Goal: Task Accomplishment & Management: Manage account settings

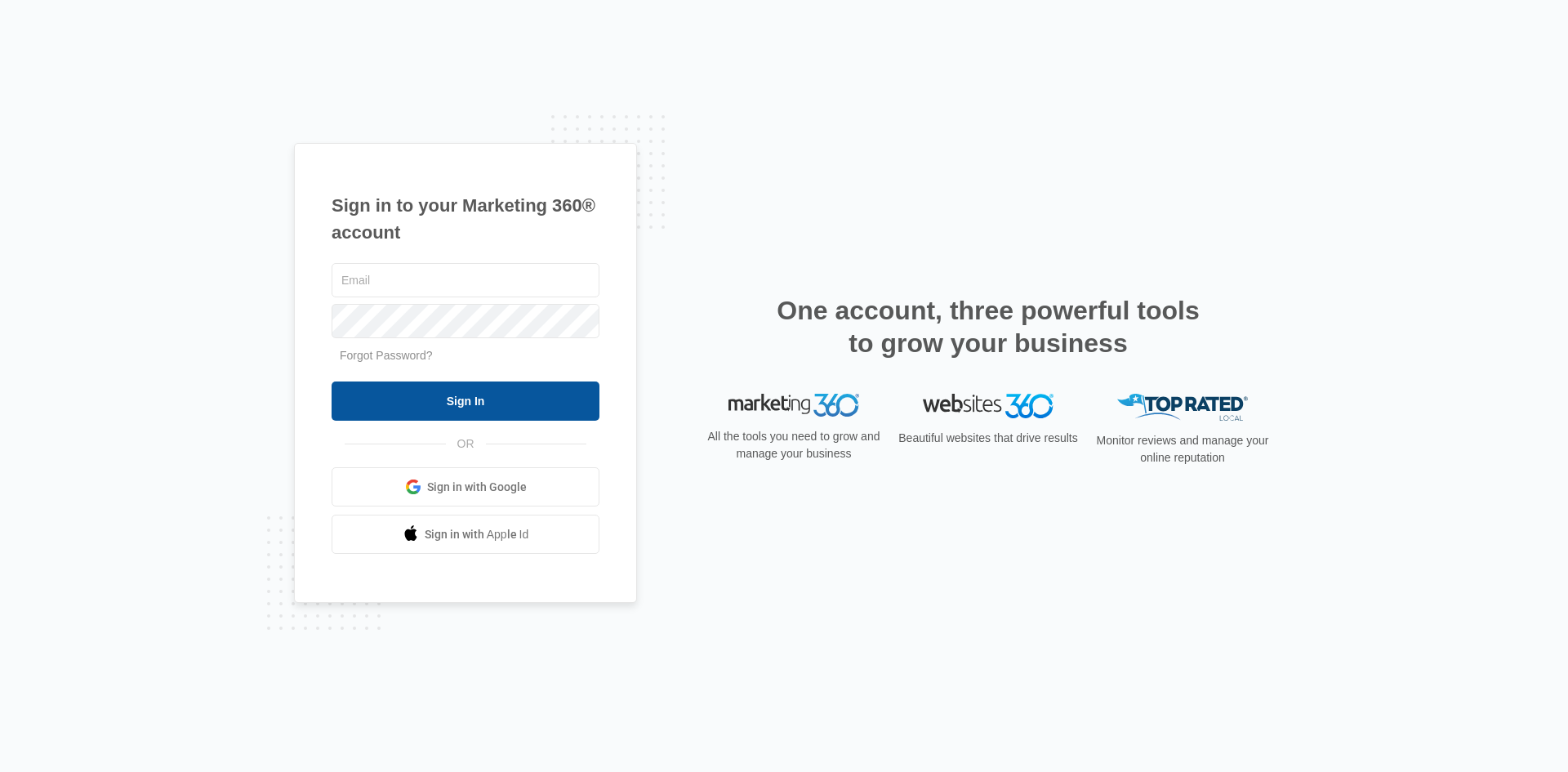
type input "[PERSON_NAME][EMAIL_ADDRESS][PERSON_NAME][DOMAIN_NAME]"
click at [509, 414] on input "Sign In" at bounding box center [465, 401] width 268 height 39
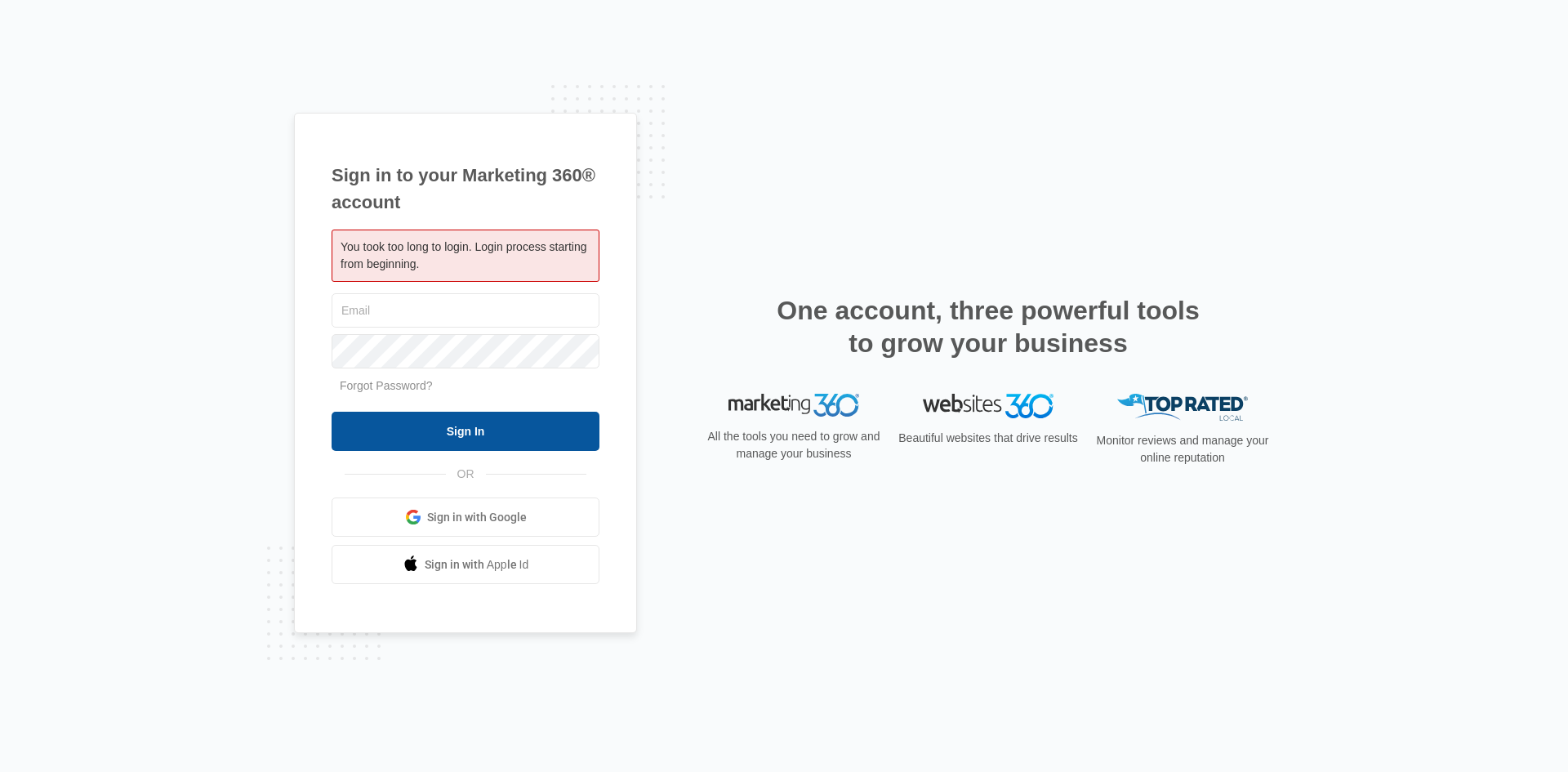
type input "[PERSON_NAME][EMAIL_ADDRESS][PERSON_NAME][DOMAIN_NAME]"
click at [414, 431] on input "Sign In" at bounding box center [465, 431] width 268 height 39
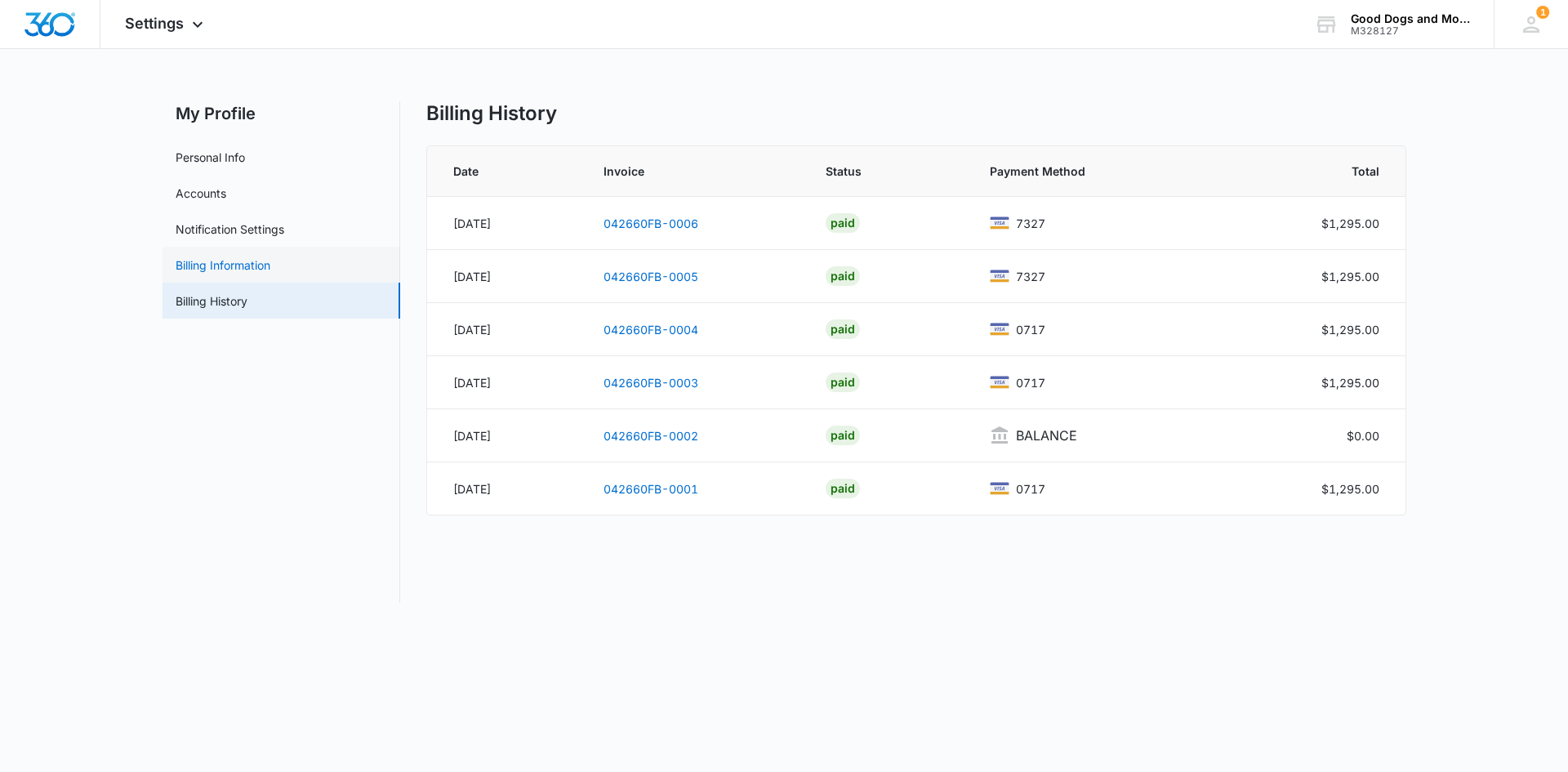
click at [219, 265] on link "Billing Information" at bounding box center [223, 265] width 95 height 17
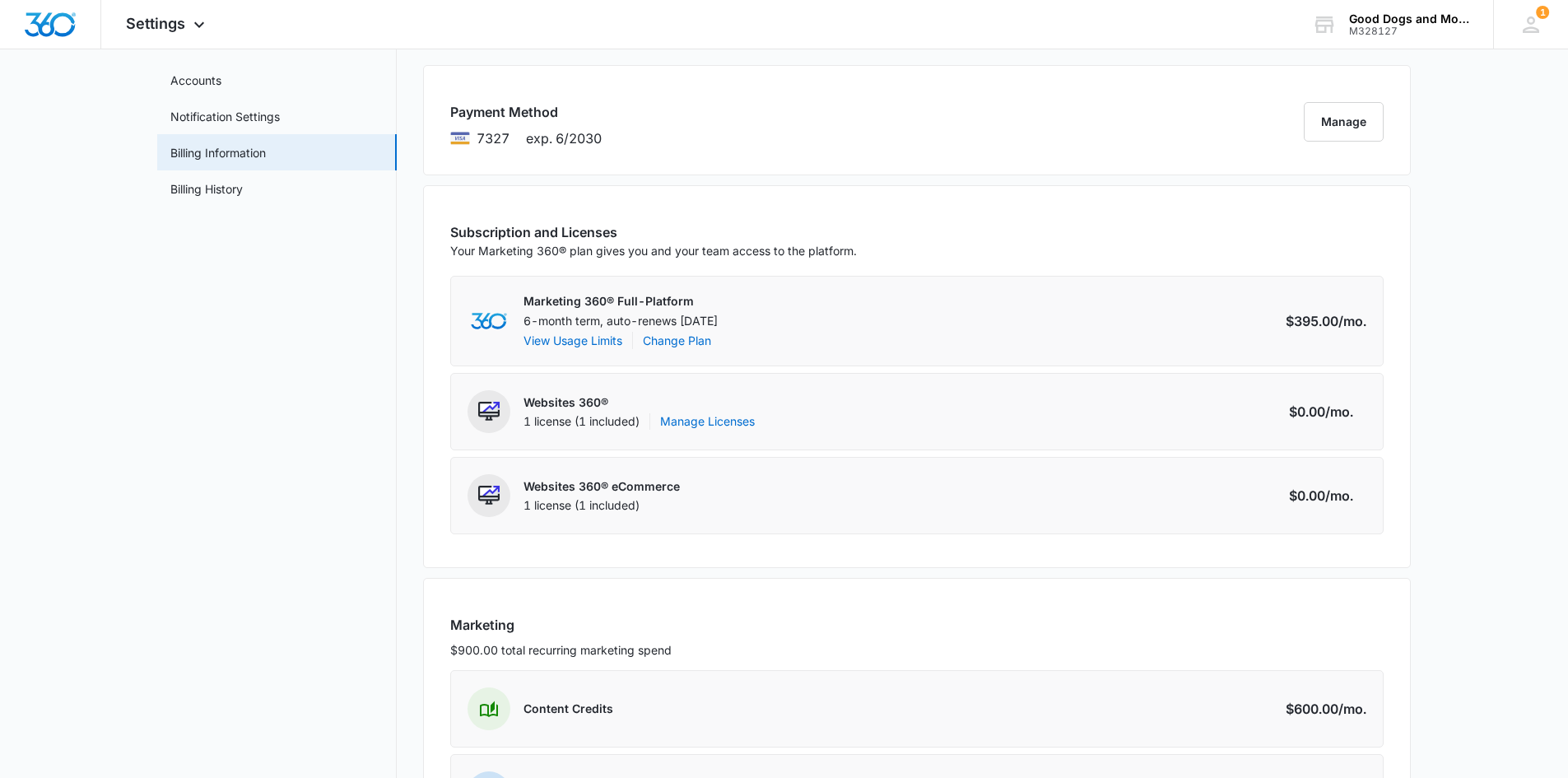
scroll to position [113, 0]
click at [587, 339] on button "View Usage Limits" at bounding box center [572, 341] width 98 height 17
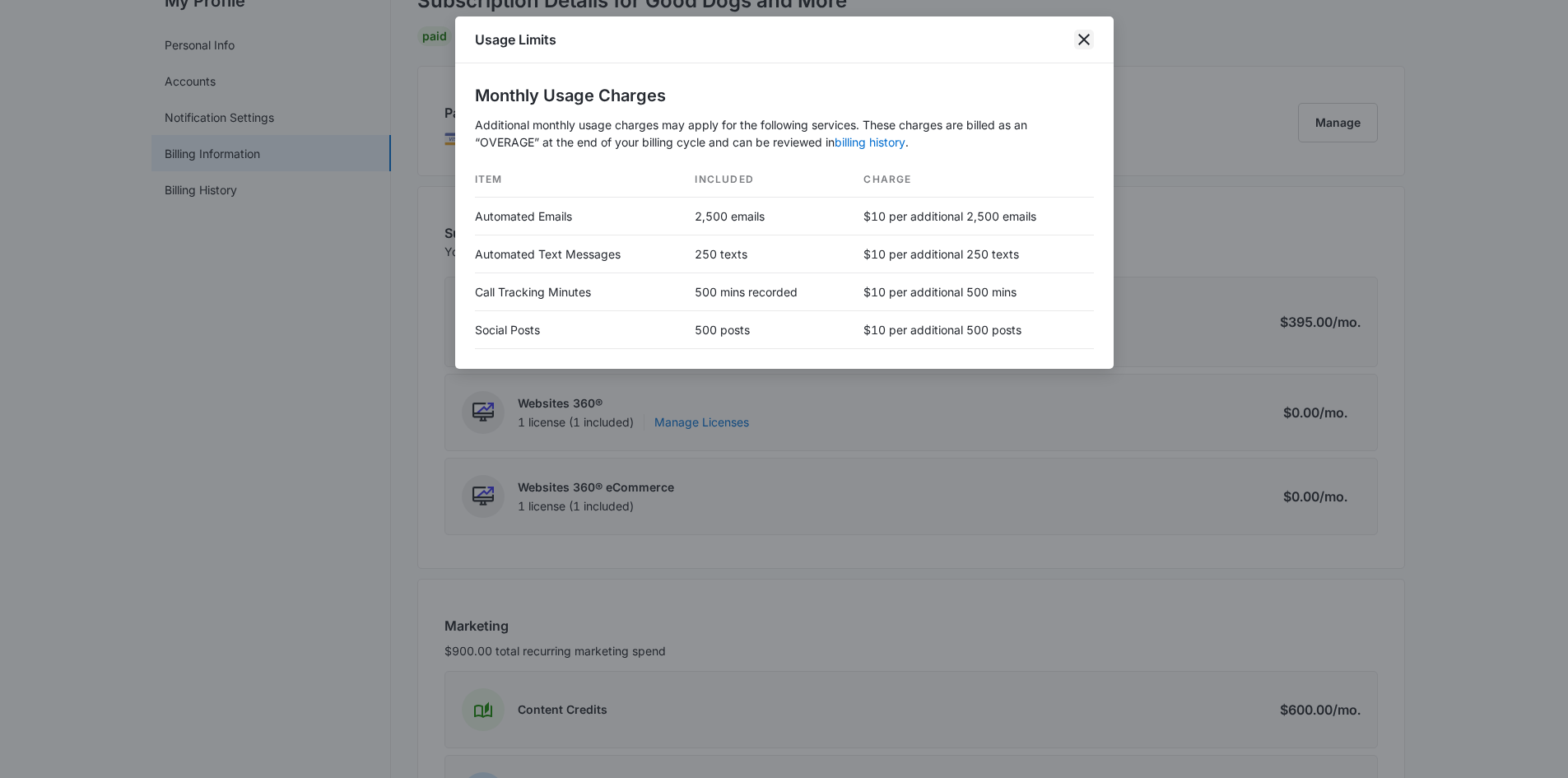
click at [1092, 35] on icon "close" at bounding box center [1083, 39] width 20 height 20
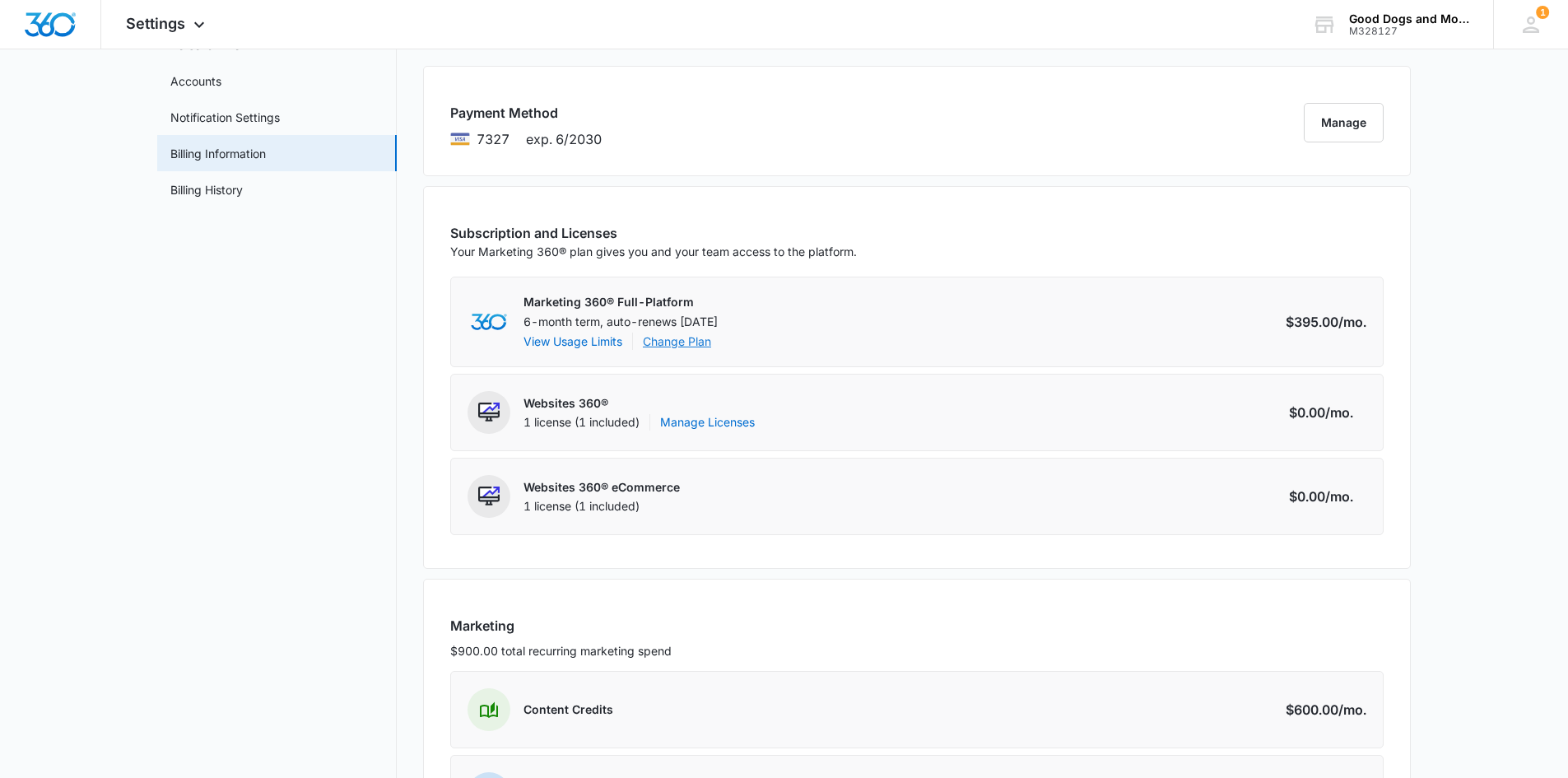
click at [677, 344] on link "Change Plan" at bounding box center [677, 341] width 68 height 17
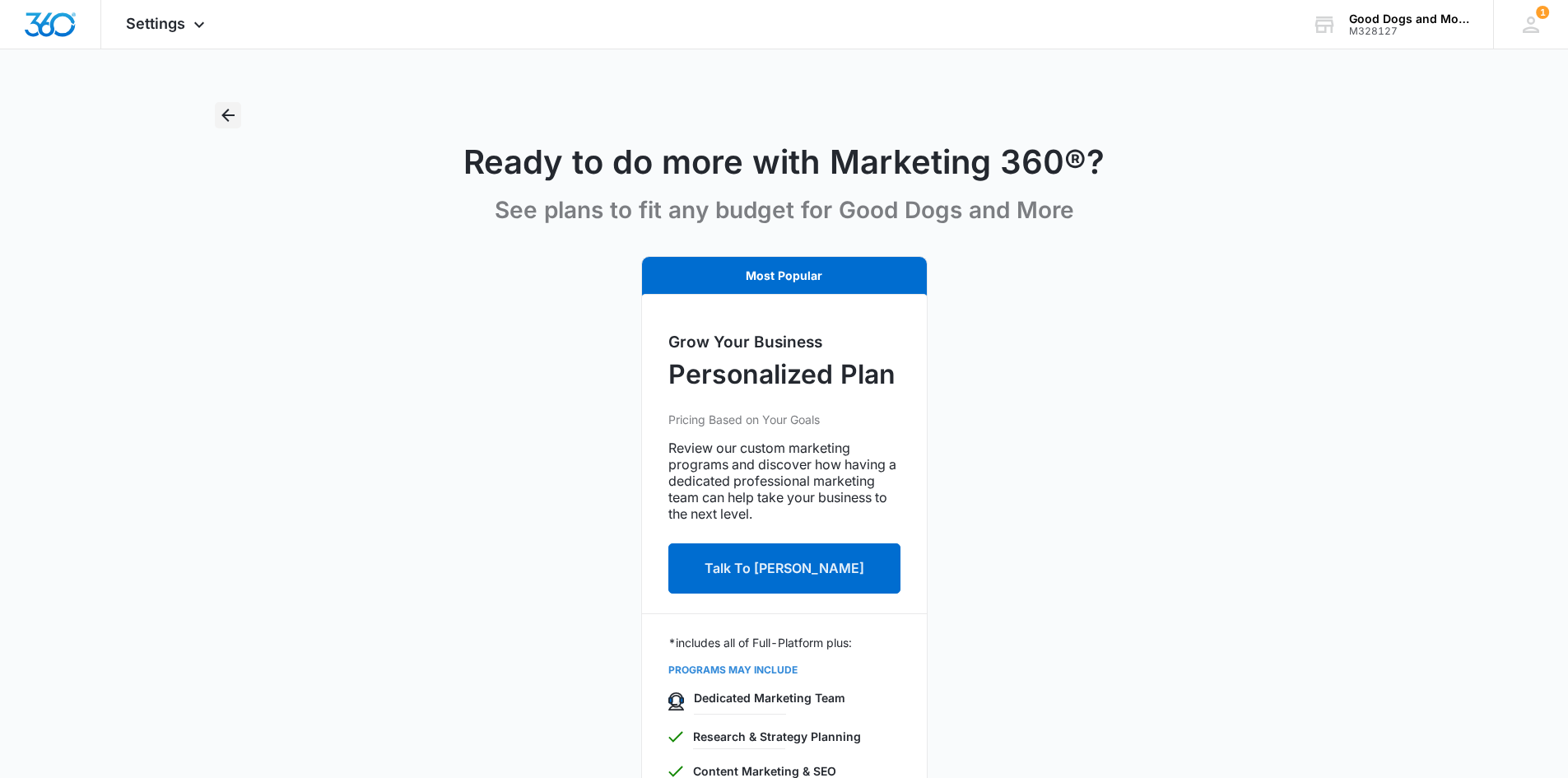
click at [226, 114] on icon "Back" at bounding box center [227, 115] width 13 height 13
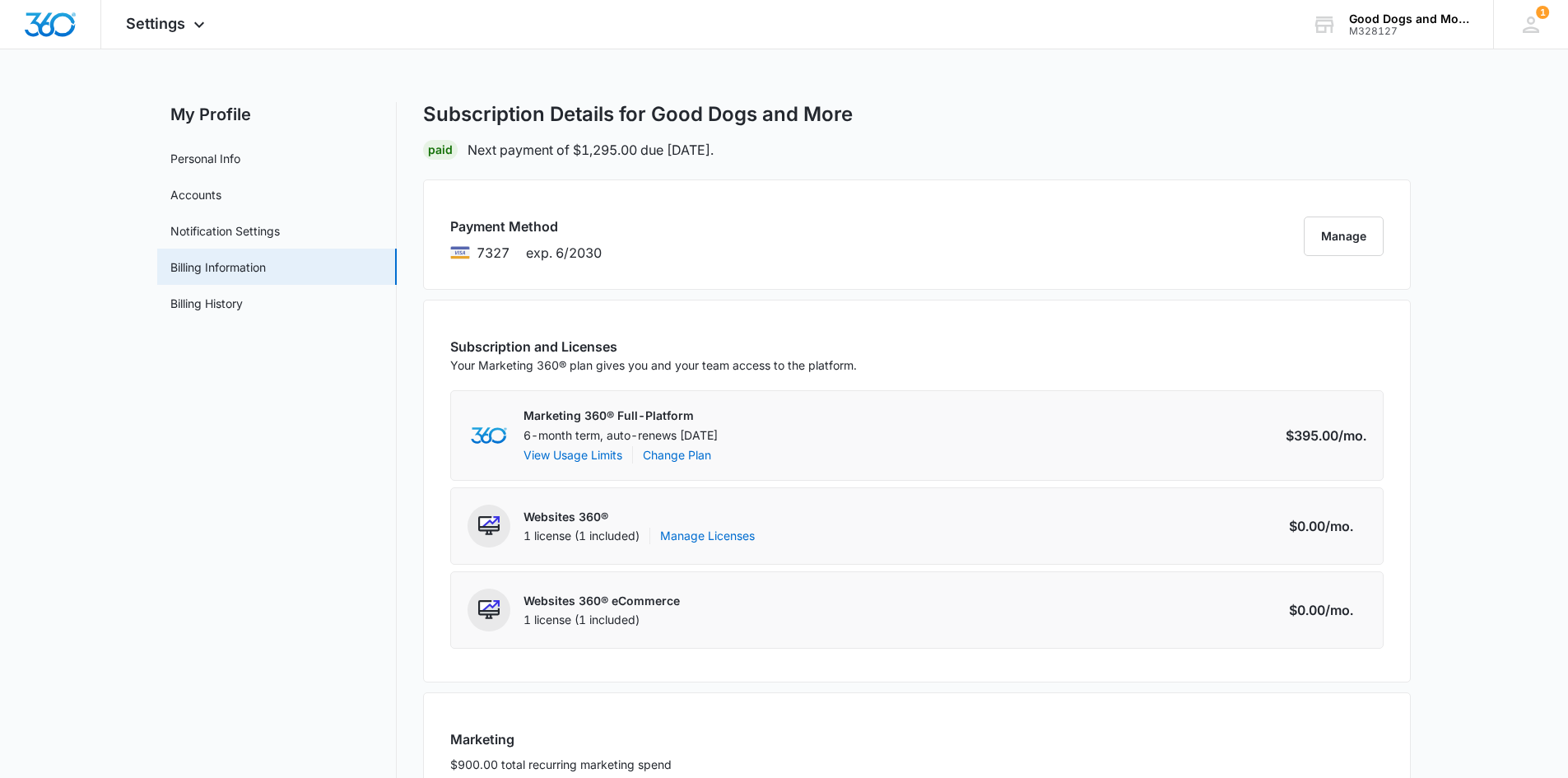
scroll to position [82, 0]
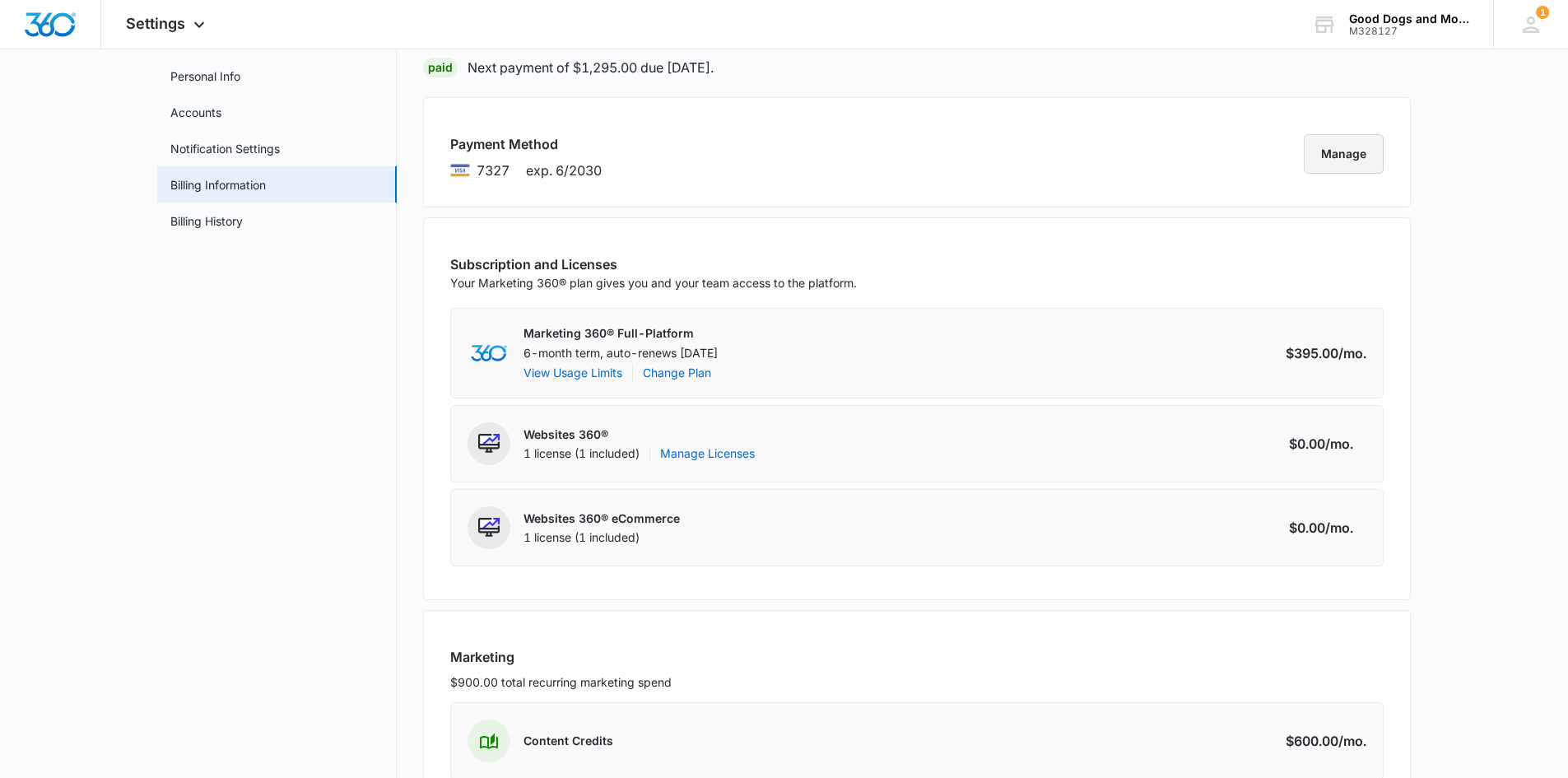
click at [1358, 146] on button "Manage" at bounding box center [1342, 154] width 80 height 39
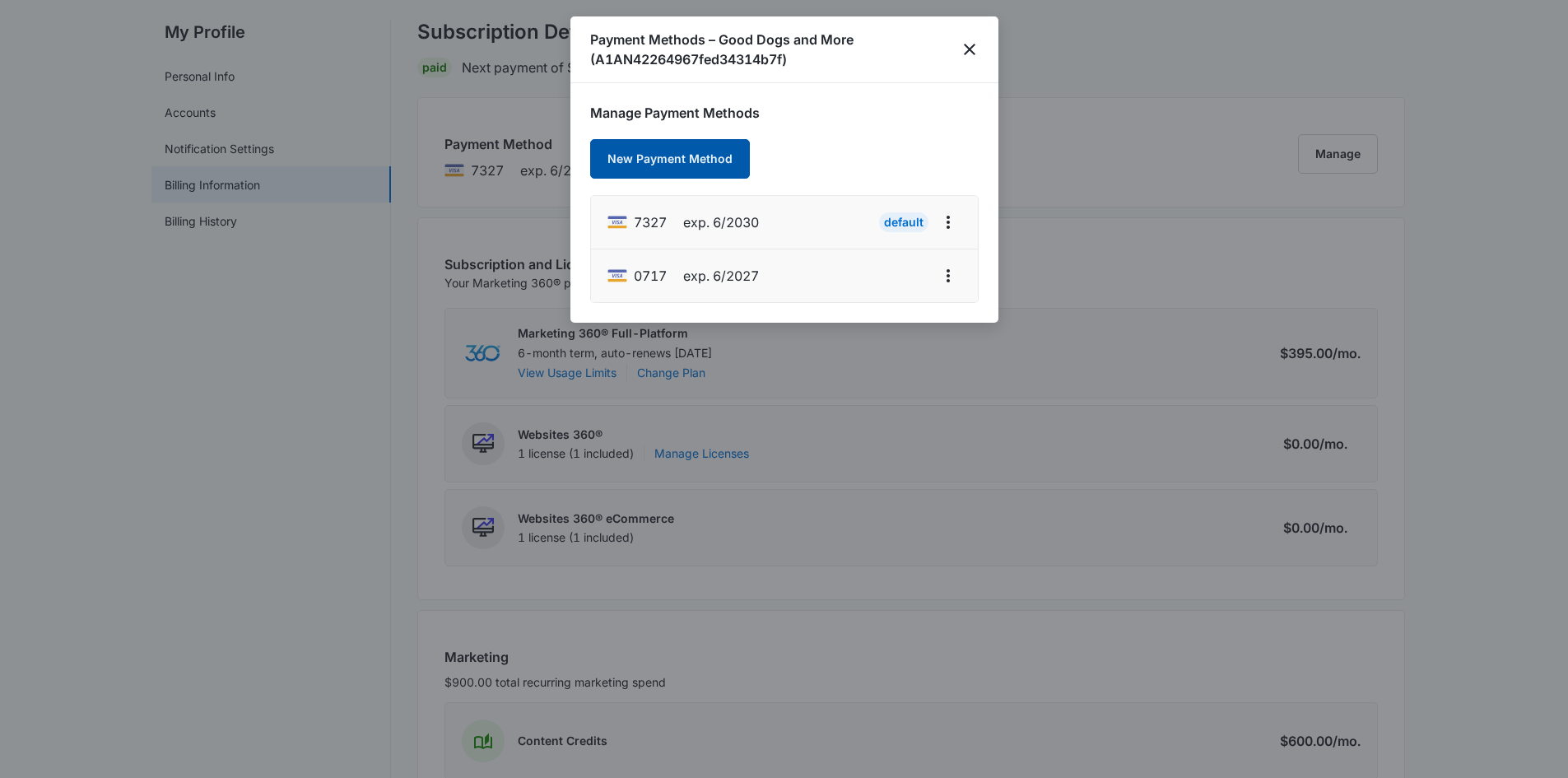
click at [671, 161] on button "New Payment Method" at bounding box center [669, 159] width 160 height 39
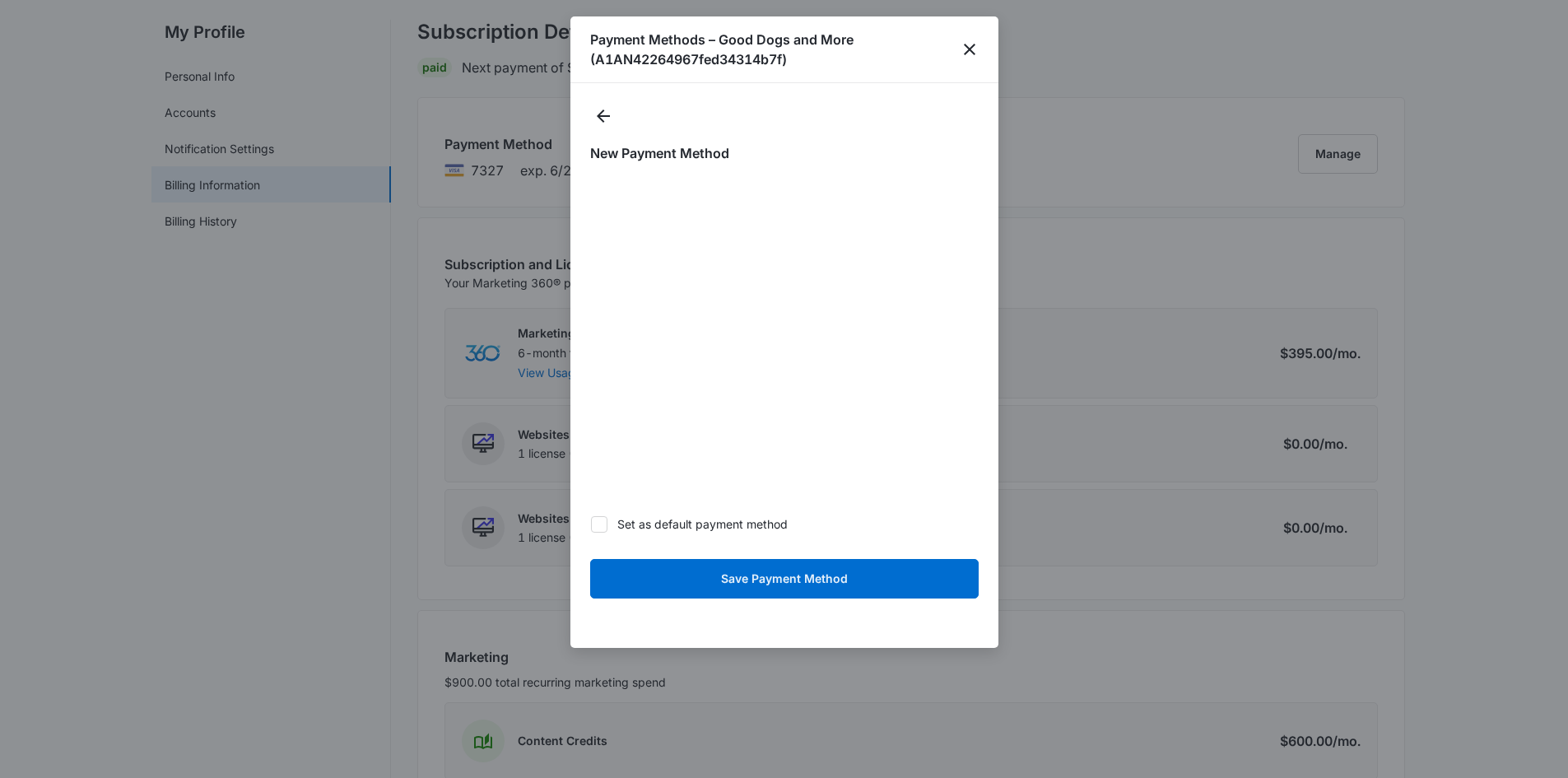
click at [592, 523] on icon at bounding box center [599, 524] width 15 height 15
click at [591, 523] on input "Set as default payment method" at bounding box center [590, 523] width 1 height 1
checkbox input "true"
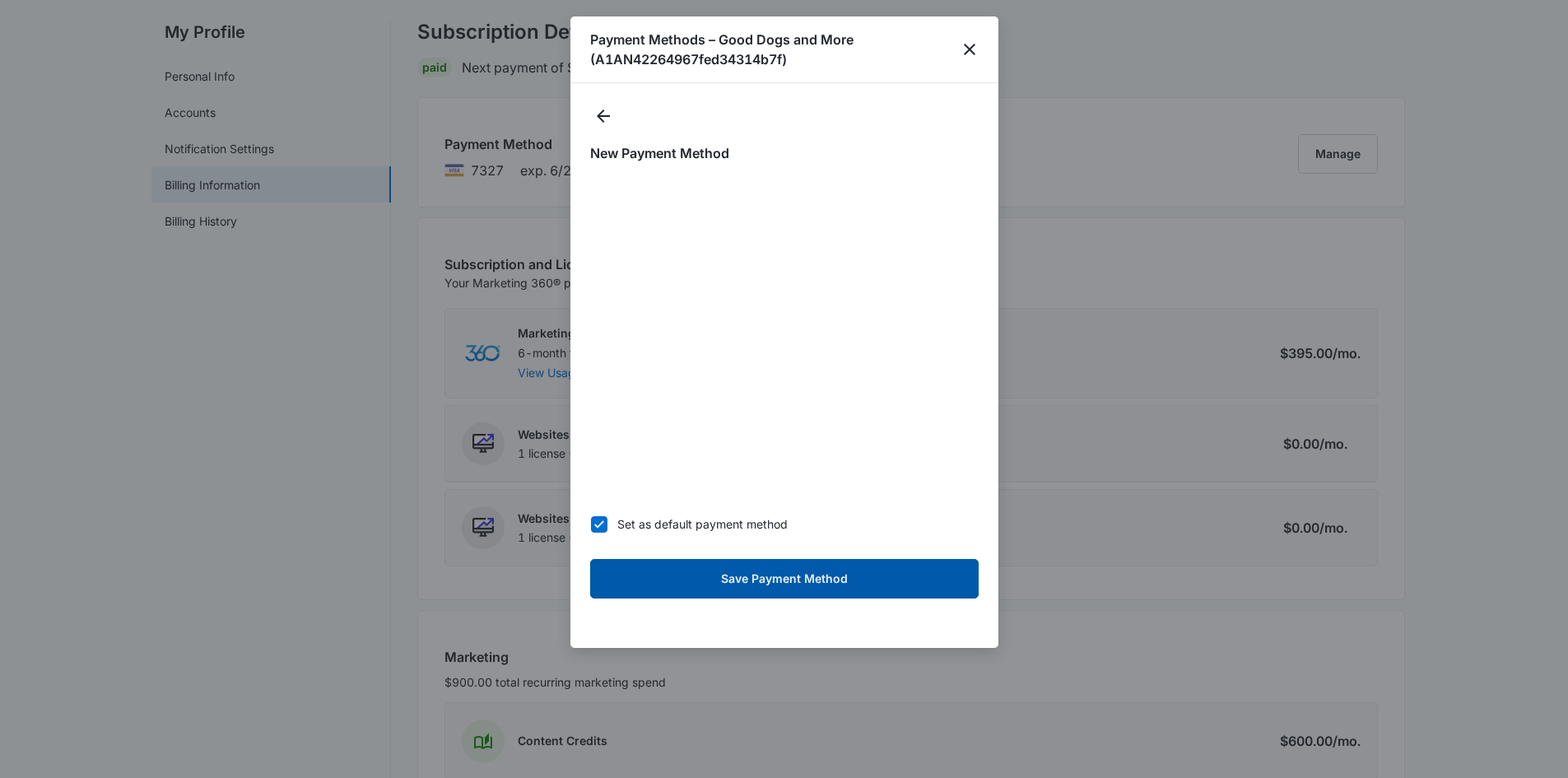
click at [790, 570] on button "Save Payment Method" at bounding box center [784, 579] width 388 height 39
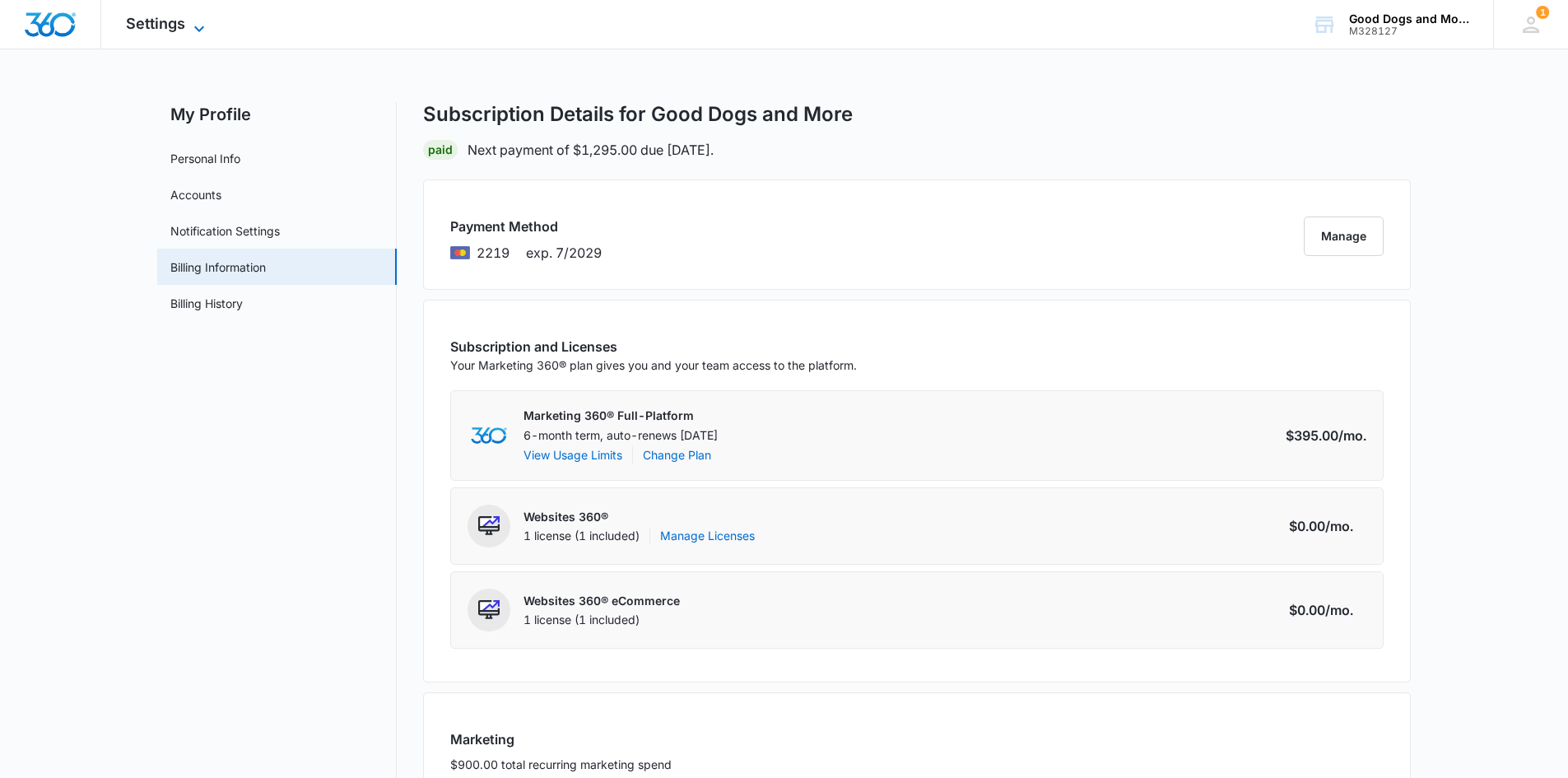
click at [189, 19] on icon at bounding box center [198, 28] width 20 height 20
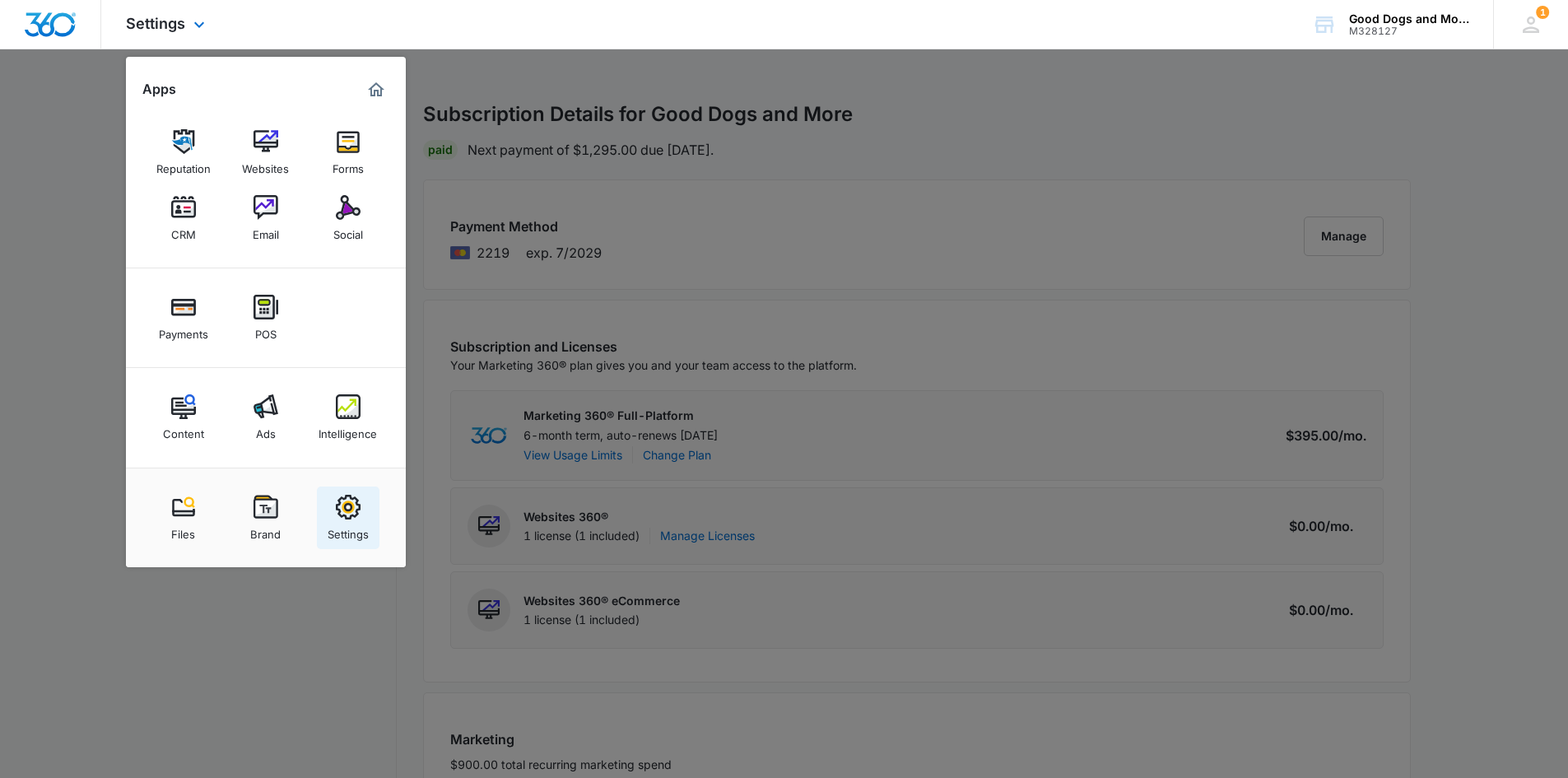
click at [352, 507] on img at bounding box center [348, 506] width 24 height 24
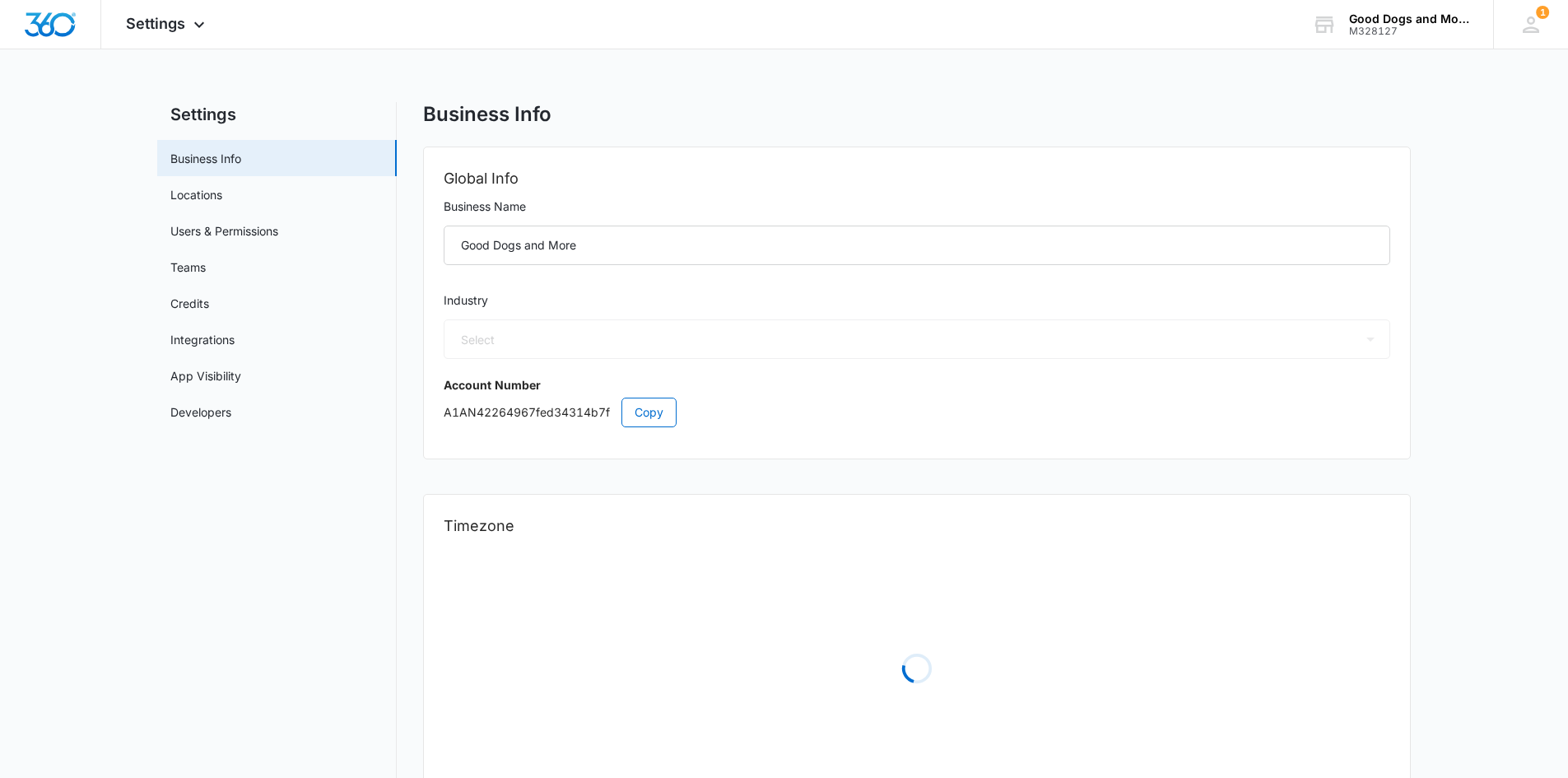
select select "11"
select select "US"
select select "America/[GEOGRAPHIC_DATA]"
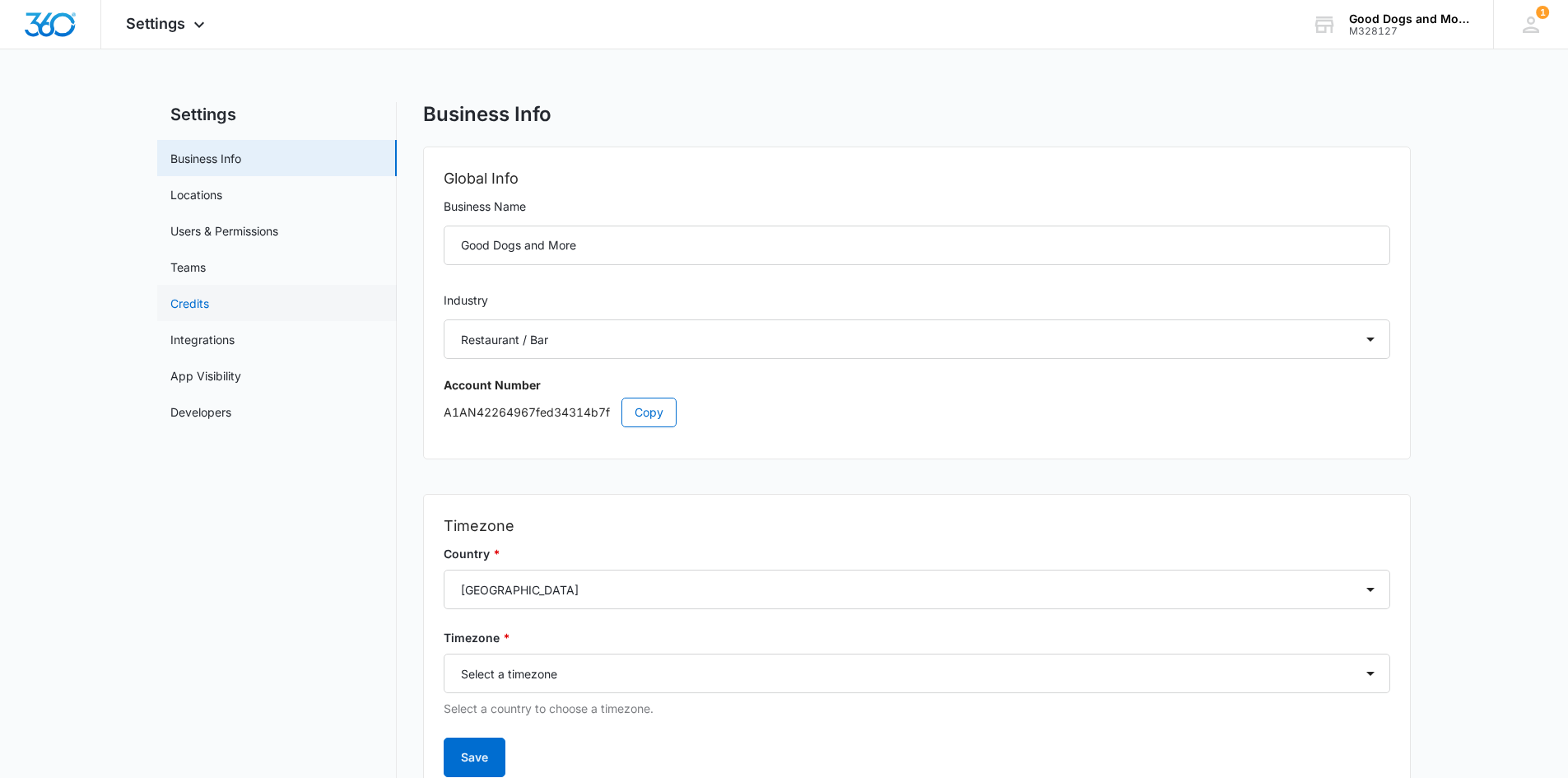
click at [173, 302] on link "Credits" at bounding box center [189, 303] width 38 height 17
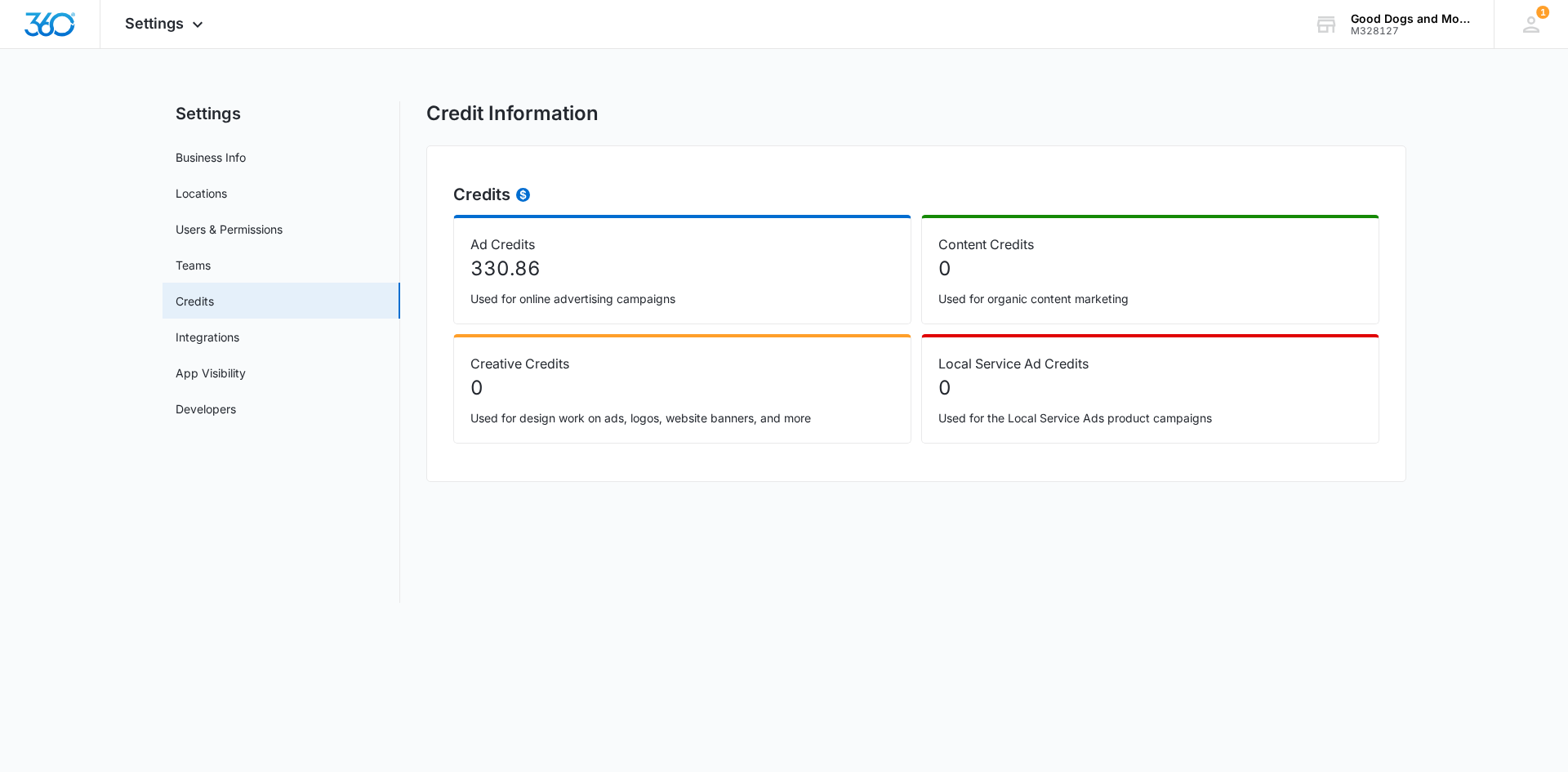
click at [1030, 270] on p "0" at bounding box center [1150, 268] width 424 height 30
click at [694, 393] on p "0" at bounding box center [682, 388] width 424 height 30
click at [1050, 369] on p "Local Service Ad Credits" at bounding box center [1150, 363] width 424 height 20
click at [517, 196] on circle at bounding box center [523, 194] width 14 height 14
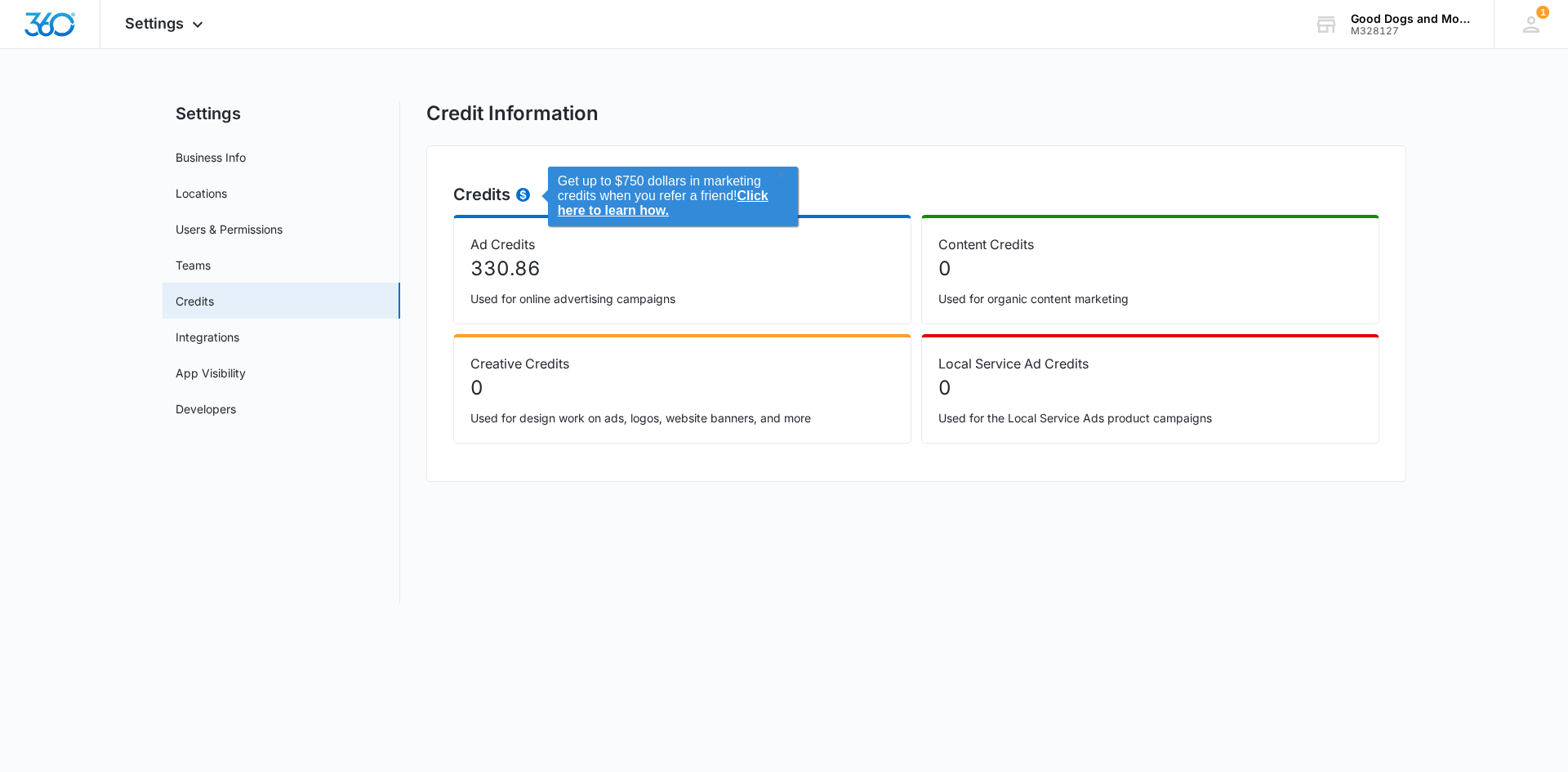
click at [534, 279] on p "330.86" at bounding box center [682, 268] width 424 height 30
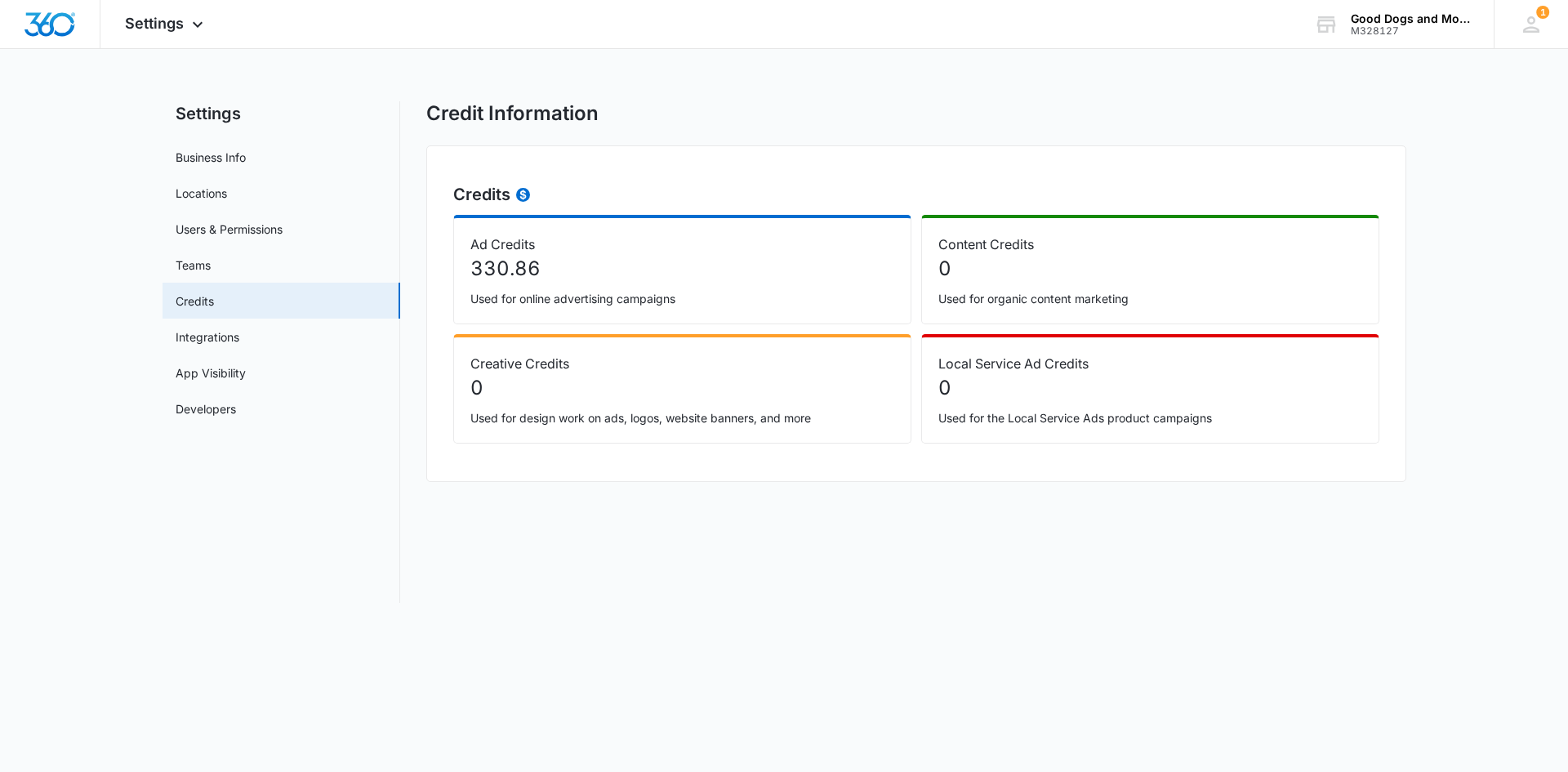
click at [532, 266] on p "330.86" at bounding box center [682, 268] width 424 height 30
click at [183, 163] on link "Business Info" at bounding box center [211, 157] width 71 height 17
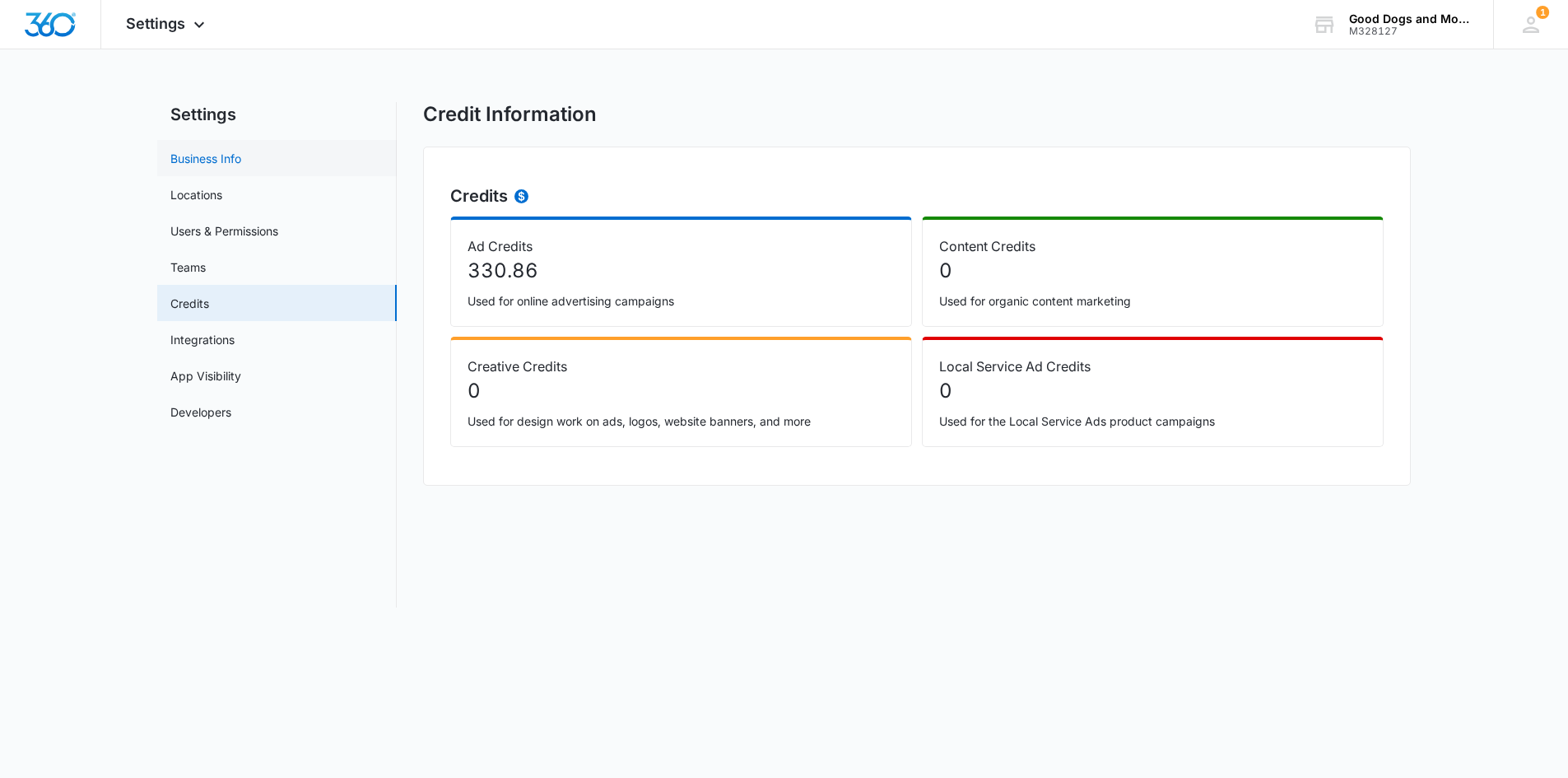
select select "11"
select select "US"
select select "America/[GEOGRAPHIC_DATA]"
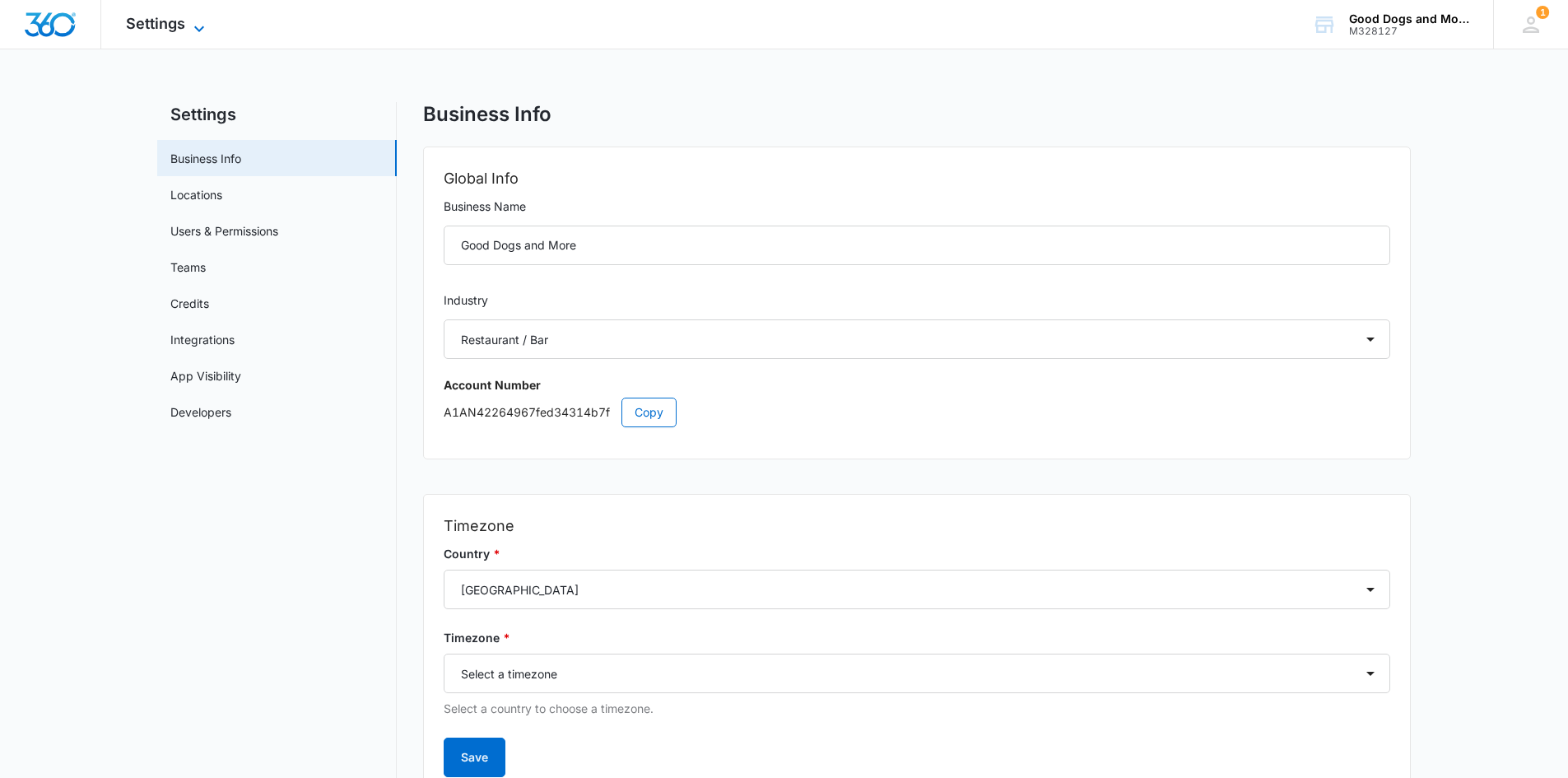
click at [139, 17] on span "Settings" at bounding box center [154, 23] width 59 height 17
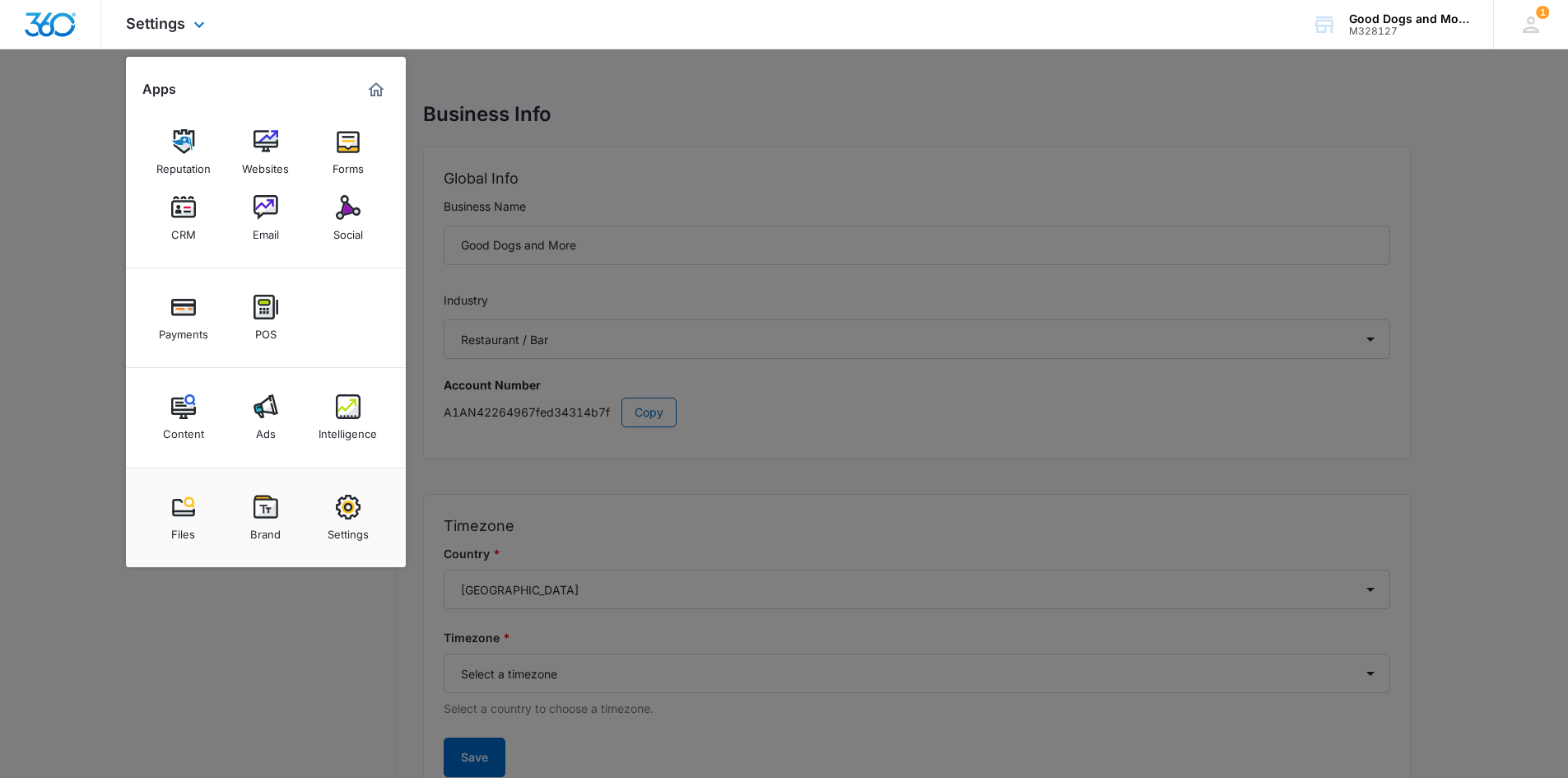
click at [374, 86] on img "Marketing 360® Dashboard" at bounding box center [375, 89] width 20 height 20
